Goal: Task Accomplishment & Management: Manage account settings

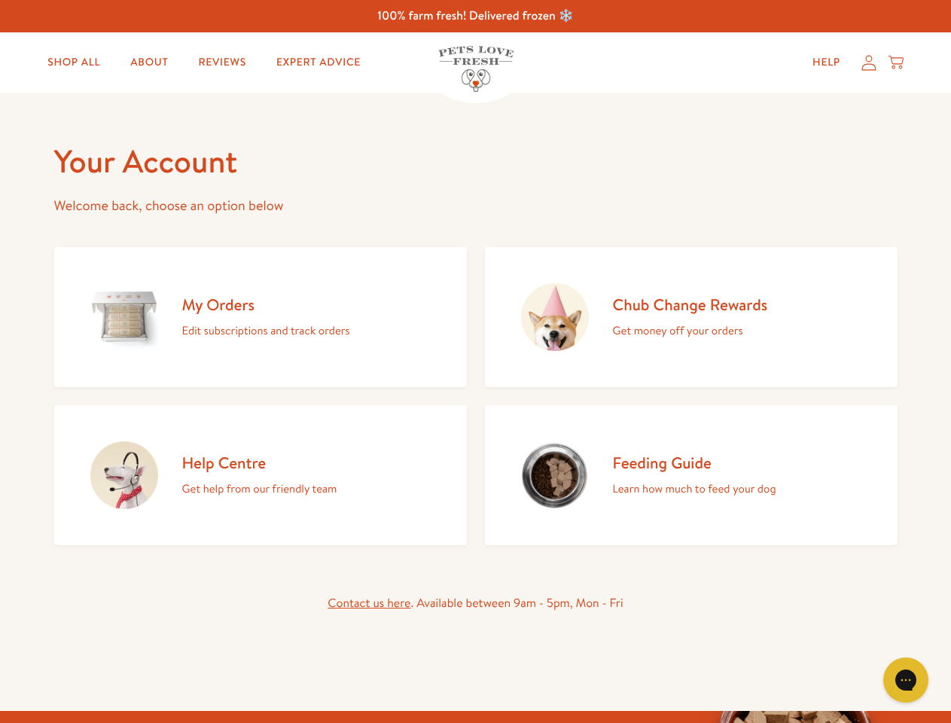
click at [475, 361] on div "My Orders Edit subscriptions and track orders Chub Change Rewards Get money off…" at bounding box center [475, 393] width 843 height 304
click at [905, 680] on icon "Gorgias live chat" at bounding box center [905, 679] width 14 height 14
